Goal: Task Accomplishment & Management: Manage account settings

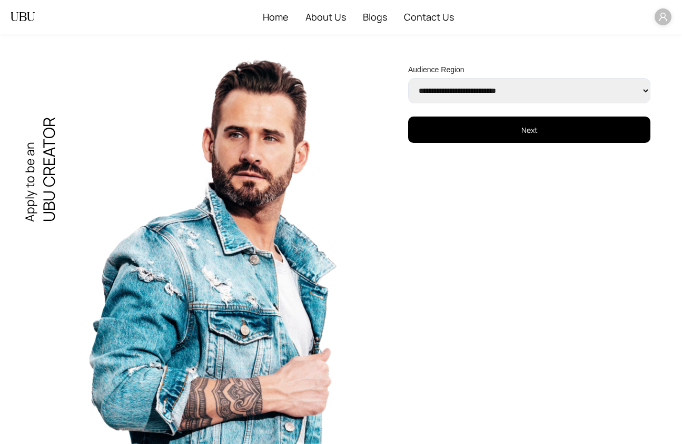
click at [669, 13] on span at bounding box center [663, 16] width 17 height 17
click at [649, 27] on ul "Logout" at bounding box center [646, 37] width 51 height 21
click at [647, 32] on span "Logout" at bounding box center [652, 38] width 23 height 12
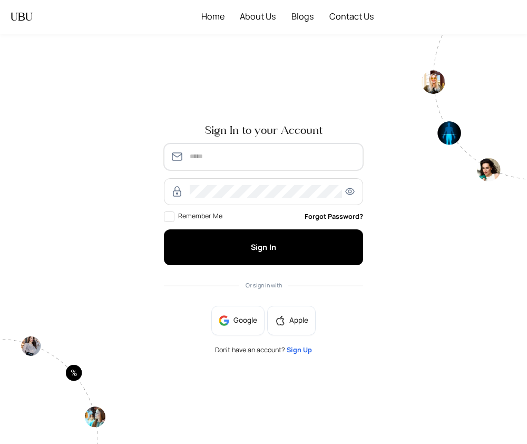
click at [317, 153] on input "text" at bounding box center [273, 156] width 166 height 13
type input "**********"
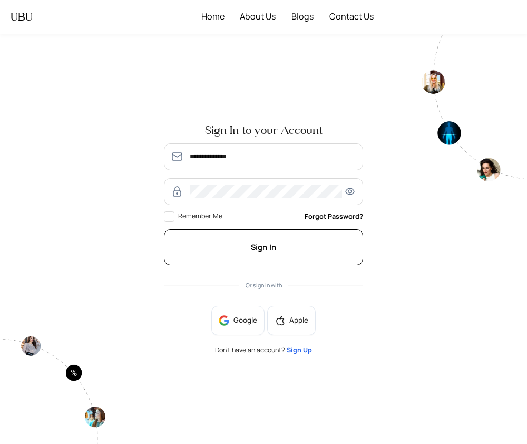
click at [310, 254] on button "Sign In" at bounding box center [263, 247] width 199 height 36
click at [331, 238] on button "Sign In" at bounding box center [263, 247] width 199 height 36
click at [318, 235] on button "Sign In" at bounding box center [263, 247] width 199 height 36
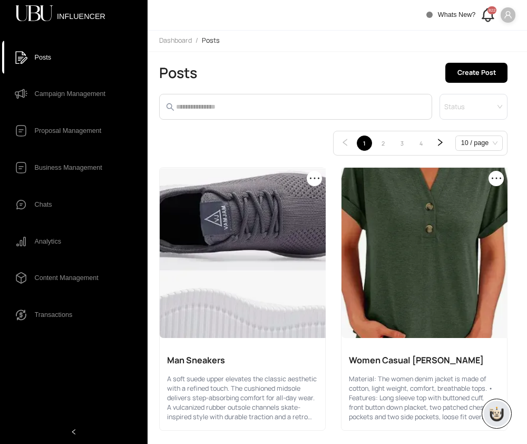
click at [486, 14] on icon at bounding box center [487, 14] width 17 height 17
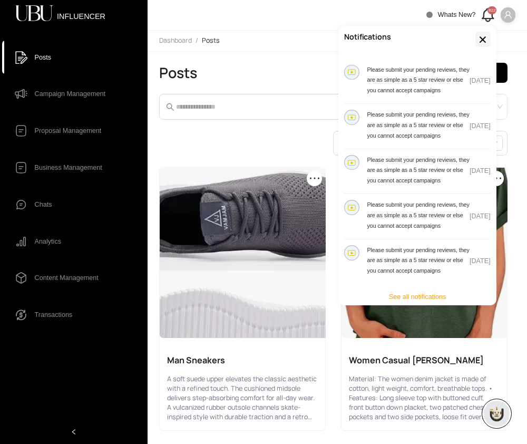
click at [487, 37] on button "button" at bounding box center [482, 39] width 15 height 15
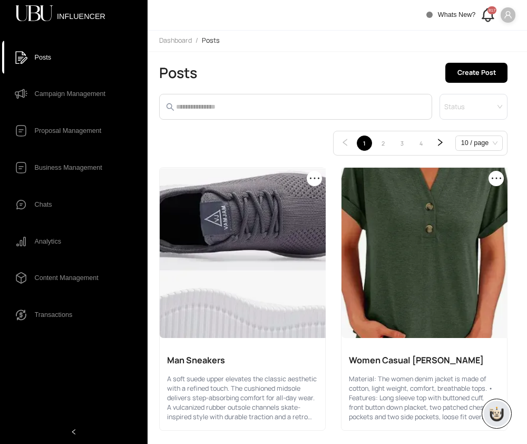
click at [511, 19] on span at bounding box center [507, 14] width 15 height 15
